Goal: Information Seeking & Learning: Understand process/instructions

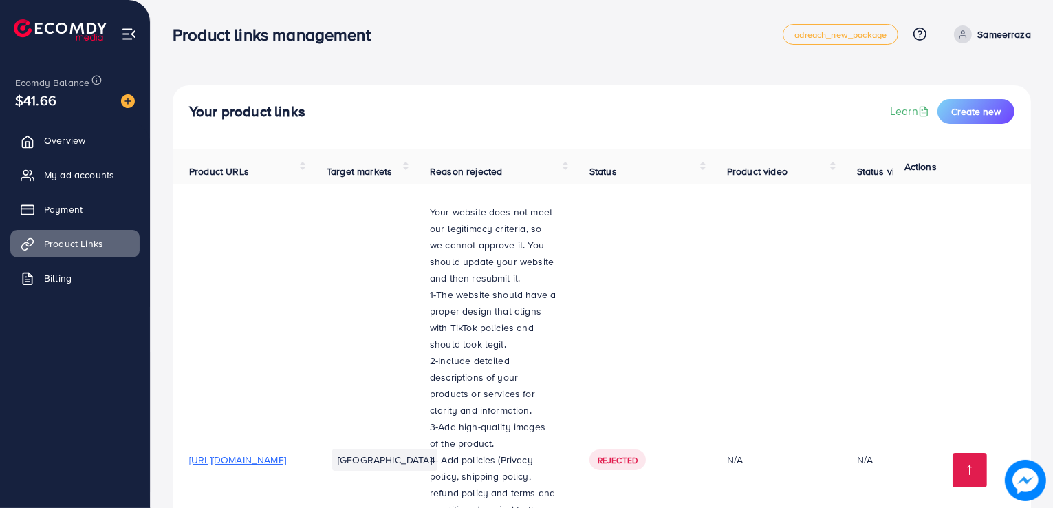
scroll to position [2734, 0]
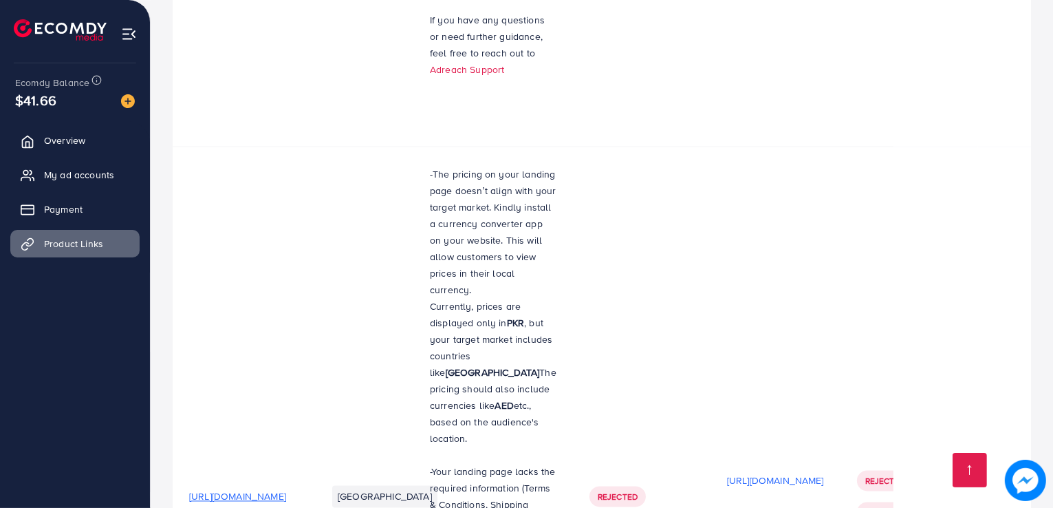
scroll to position [2658, 0]
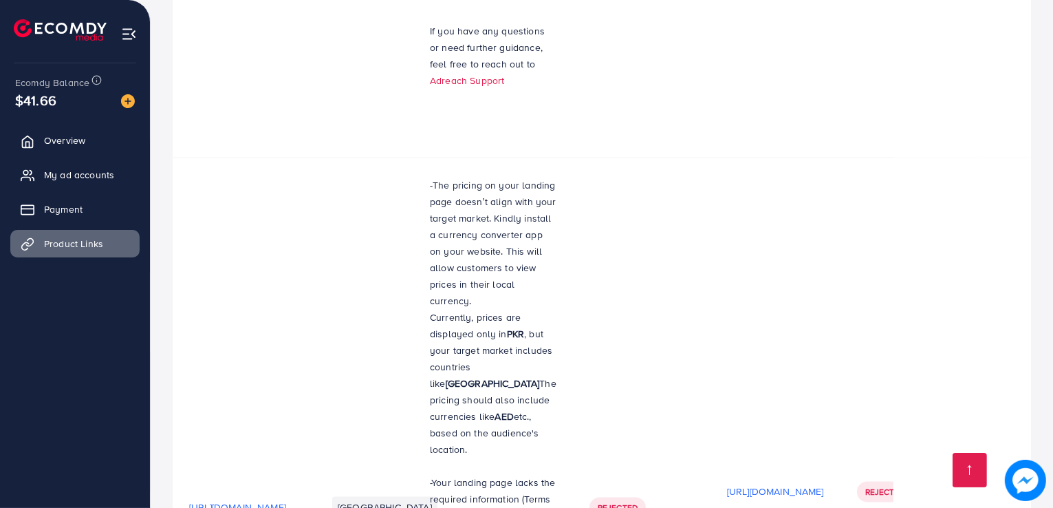
drag, startPoint x: 314, startPoint y: 261, endPoint x: 764, endPoint y: 269, distance: 450.7
click at [711, 269] on td "Rejected" at bounding box center [642, 508] width 138 height 700
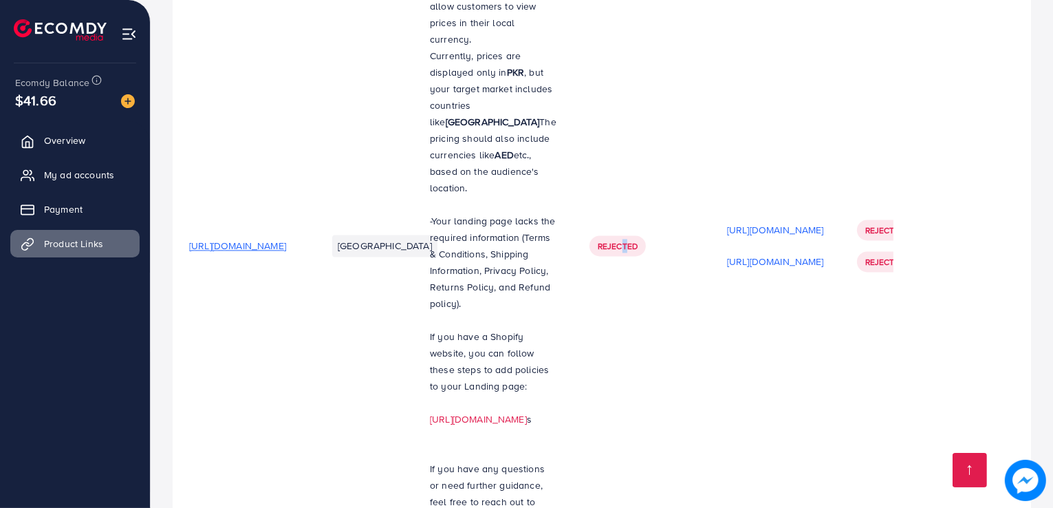
scroll to position [2934, 0]
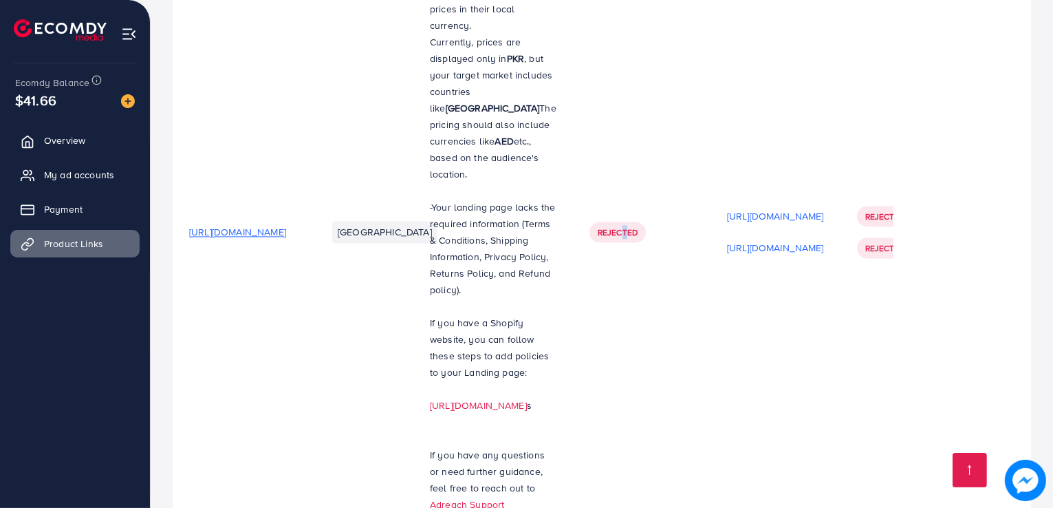
drag, startPoint x: 517, startPoint y: 49, endPoint x: 635, endPoint y: 423, distance: 392.5
copy div "-The pricing on your landing page doesn’t align with your target market. Kindly…"
